Goal: Task Accomplishment & Management: Manage account settings

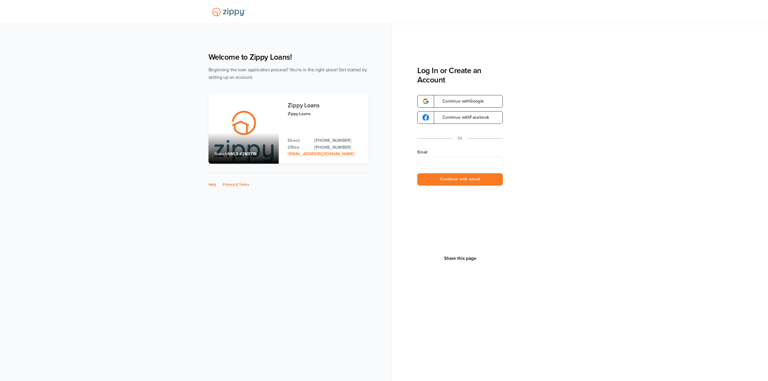
type input "**********"
click at [454, 179] on button "Continue with email" at bounding box center [460, 179] width 86 height 12
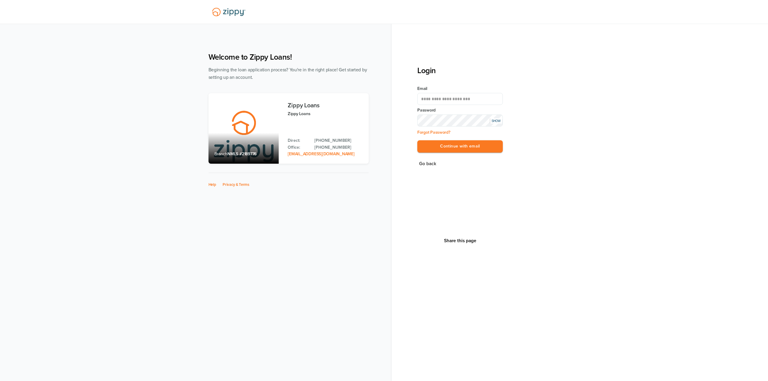
click at [473, 155] on div "**********" at bounding box center [460, 123] width 86 height 74
click at [472, 150] on button "Continue with email" at bounding box center [460, 146] width 86 height 12
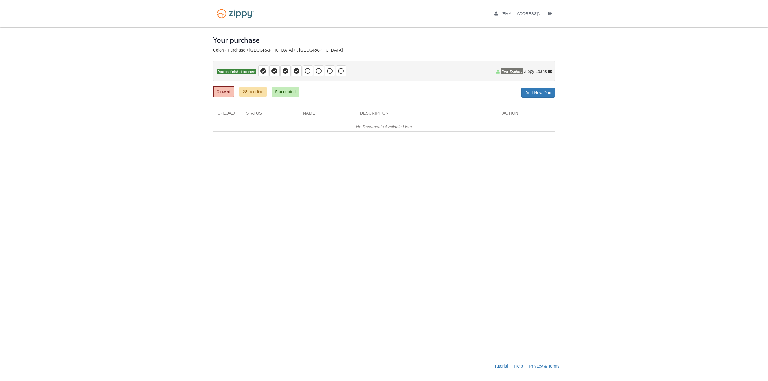
click at [536, 72] on span "Zippy Loans" at bounding box center [535, 71] width 23 height 6
click at [548, 72] on icon at bounding box center [550, 72] width 4 height 4
click at [526, 72] on span "Zippy Loans" at bounding box center [535, 71] width 23 height 6
click at [249, 74] on span "You are finished for now" at bounding box center [236, 72] width 39 height 6
click at [538, 72] on span "Zippy Loans" at bounding box center [535, 71] width 23 height 6
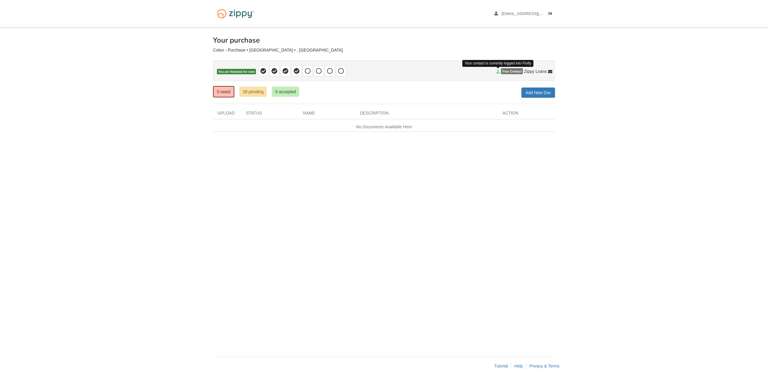
click at [498, 71] on icon at bounding box center [498, 72] width 4 height 4
click at [497, 72] on icon at bounding box center [498, 72] width 4 height 4
click at [506, 71] on span "Your Contact" at bounding box center [512, 71] width 22 height 6
click at [551, 73] on icon at bounding box center [550, 72] width 4 height 4
click at [207, 220] on body "xloudgaming14@gmail.com Logout" at bounding box center [384, 190] width 768 height 381
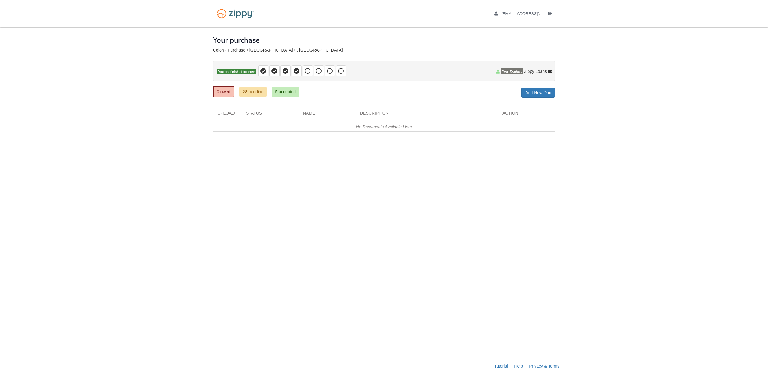
click at [275, 244] on div "× × × Pending Add Document Notice document will be included in the email sent t…" at bounding box center [384, 189] width 342 height 324
